Goal: Navigation & Orientation: Understand site structure

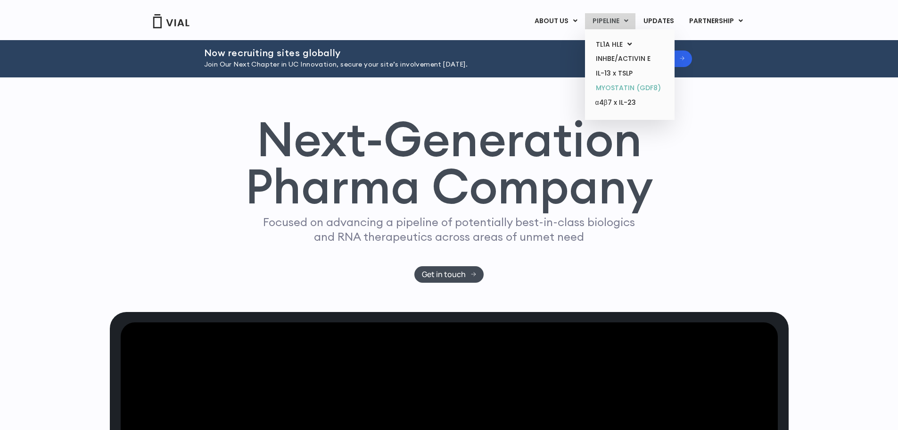
click at [620, 89] on link "MYOSTATIN (GDF8)" at bounding box center [630, 88] width 83 height 15
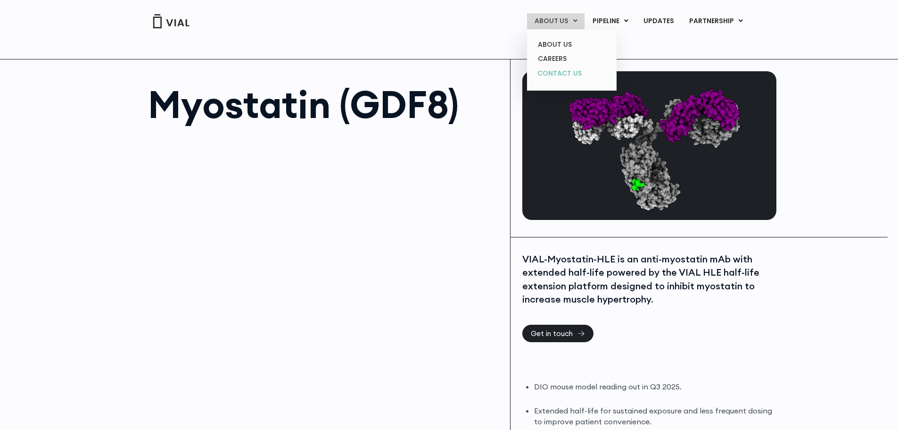
click at [555, 70] on link "CONTACT US" at bounding box center [572, 73] width 83 height 15
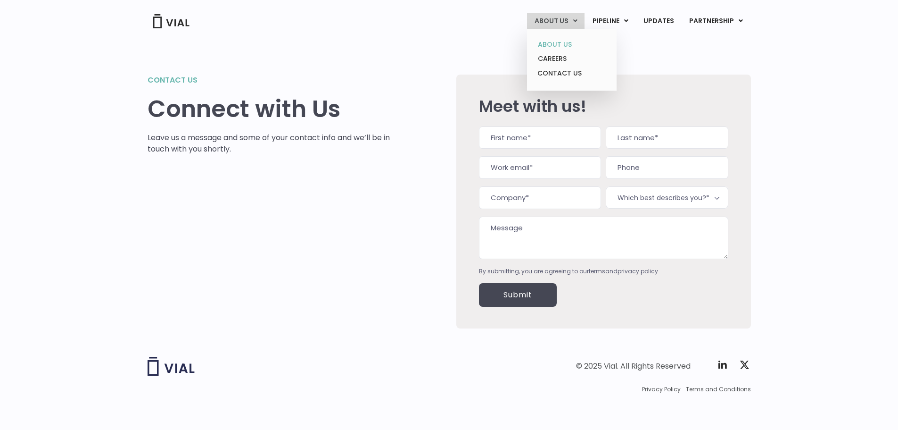
click at [545, 45] on link "ABOUT US" at bounding box center [572, 44] width 83 height 15
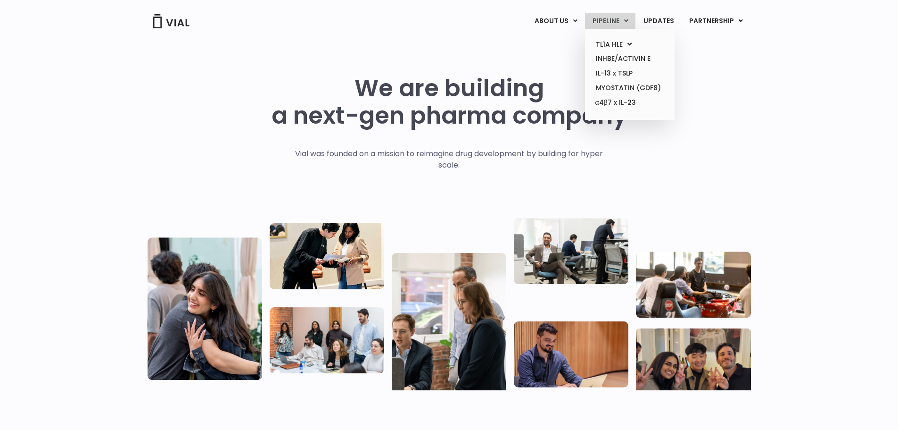
click at [613, 25] on link "PIPELINE" at bounding box center [610, 21] width 50 height 16
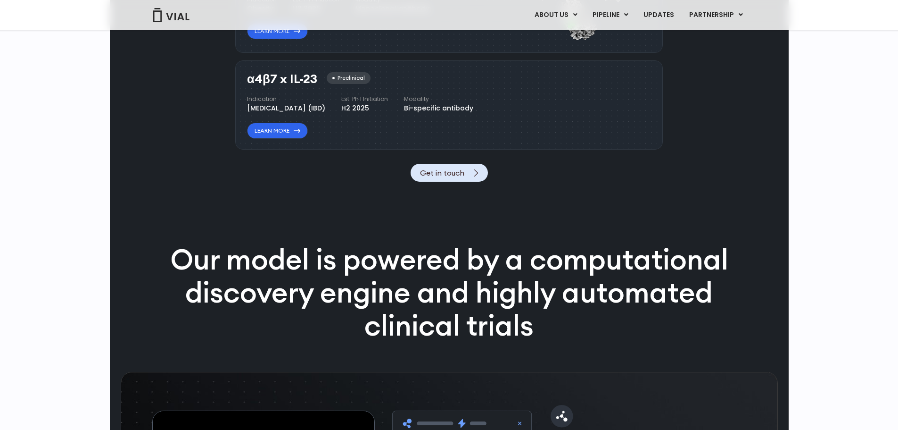
scroll to position [1170, 0]
